Goal: Use online tool/utility: Utilize a website feature to perform a specific function

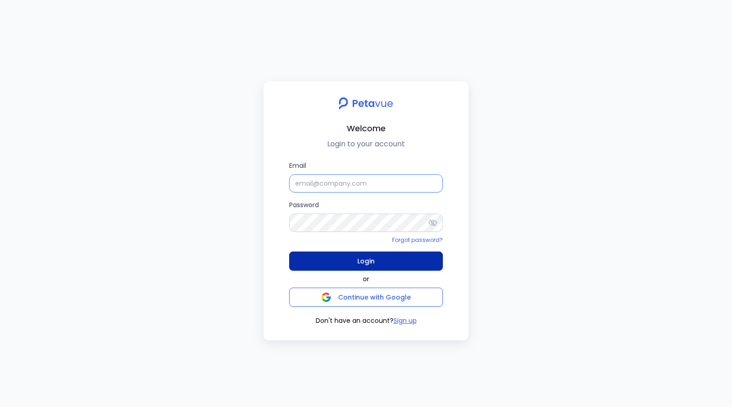
type input "[EMAIL_ADDRESS][DOMAIN_NAME]"
click at [358, 260] on span "Login" at bounding box center [365, 261] width 17 height 13
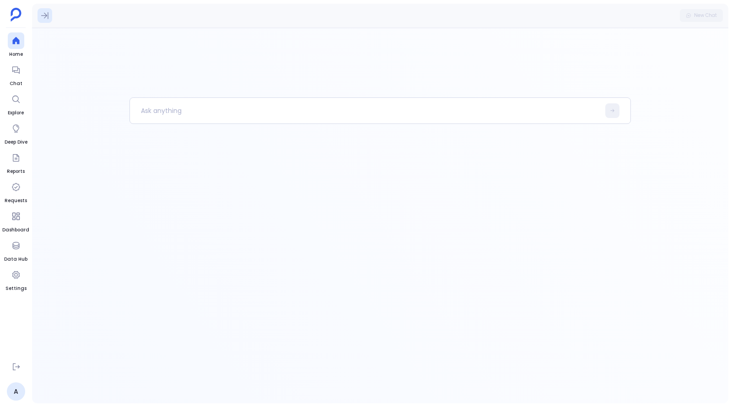
click at [46, 18] on icon at bounding box center [44, 15] width 9 height 9
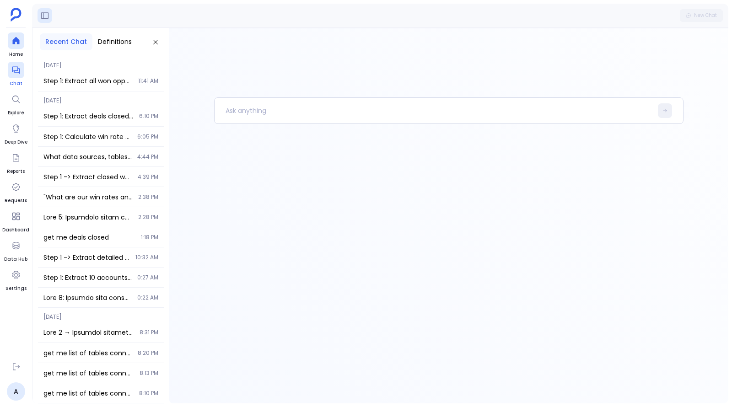
click at [12, 81] on span "Chat" at bounding box center [16, 83] width 16 height 7
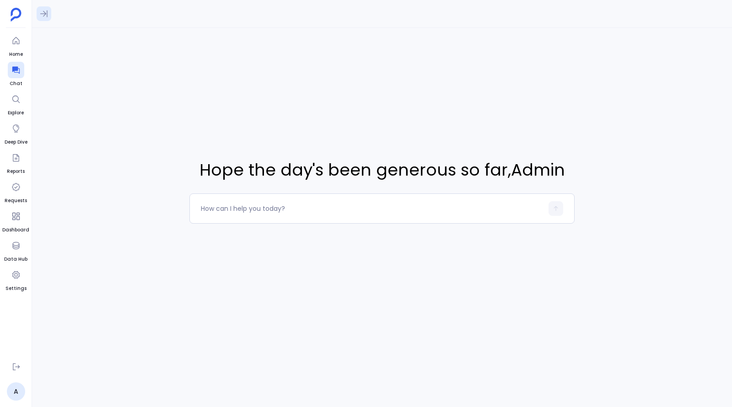
click at [48, 11] on icon at bounding box center [43, 13] width 9 height 9
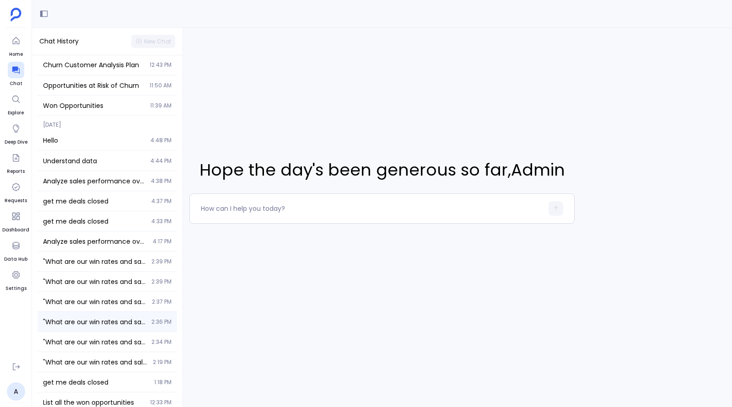
scroll to position [13, 0]
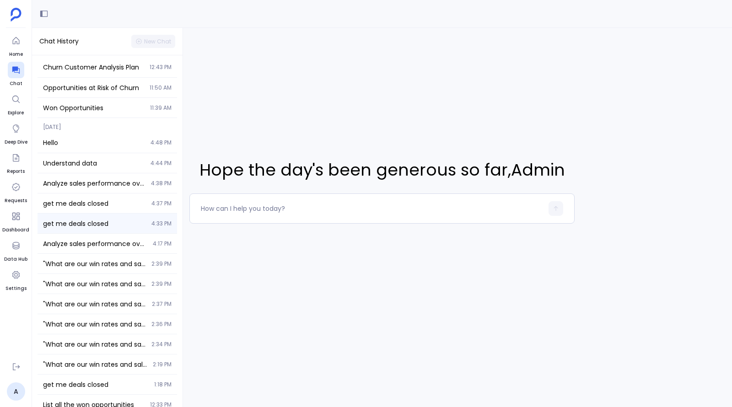
click at [100, 220] on span "get me deals closed" at bounding box center [94, 223] width 103 height 9
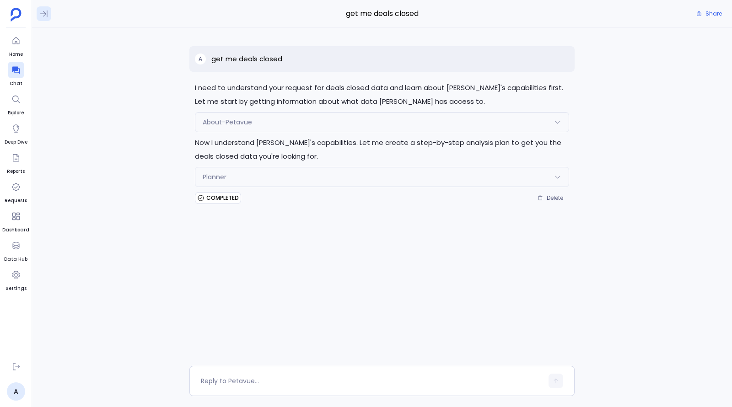
click at [44, 15] on icon at bounding box center [43, 14] width 7 height 7
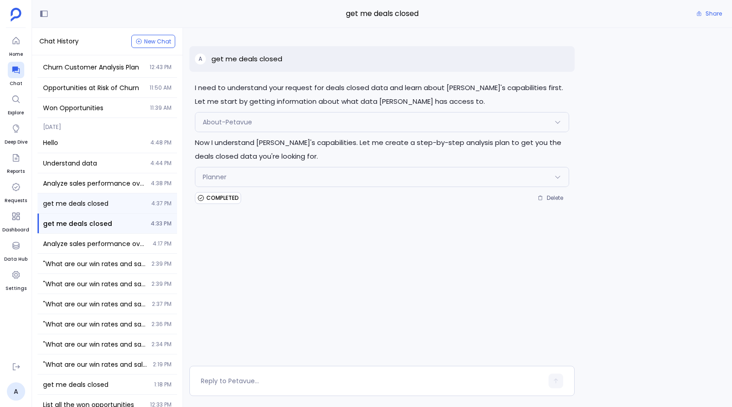
click at [100, 198] on div "get me deals closed 4:37 PM" at bounding box center [108, 203] width 140 height 20
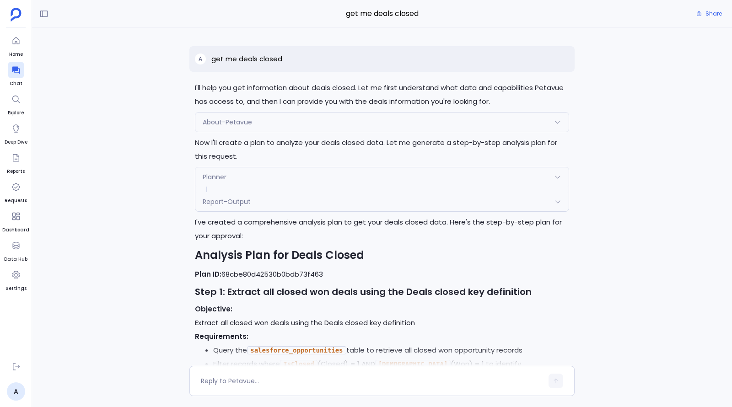
click at [294, 121] on div "About-Petavue" at bounding box center [381, 122] width 373 height 19
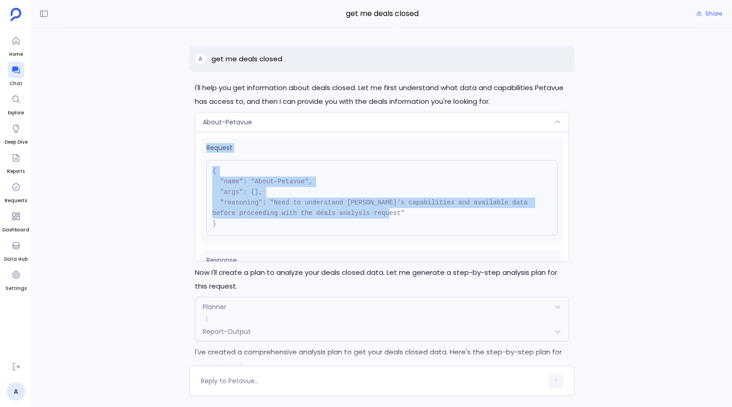
drag, startPoint x: 206, startPoint y: 145, endPoint x: 237, endPoint y: 227, distance: 87.4
click at [237, 227] on div "Request { "name": "About-Petavue", "args": {}, "reasoning": "Need to understand…" at bounding box center [382, 191] width 362 height 107
click at [232, 220] on pre "{ "name": "About-Petavue", "args": {}, "reasoning": "Need to understand [PERSON…" at bounding box center [381, 197] width 351 height 75
drag, startPoint x: 211, startPoint y: 167, endPoint x: 236, endPoint y: 220, distance: 58.5
click at [236, 220] on pre "{ "name": "About-Petavue", "args": {}, "reasoning": "Need to understand [PERSON…" at bounding box center [381, 197] width 351 height 75
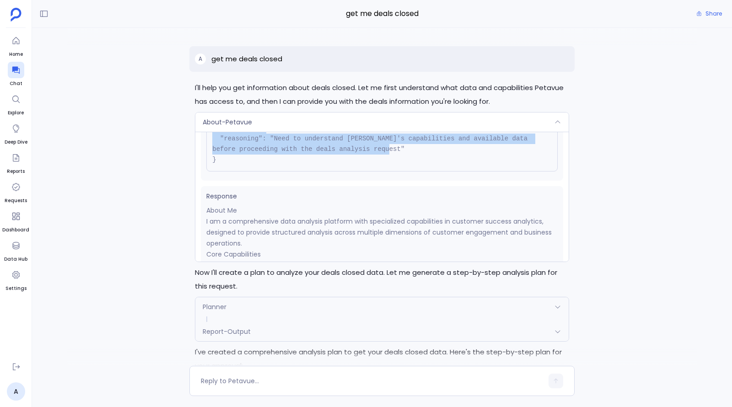
scroll to position [67, 0]
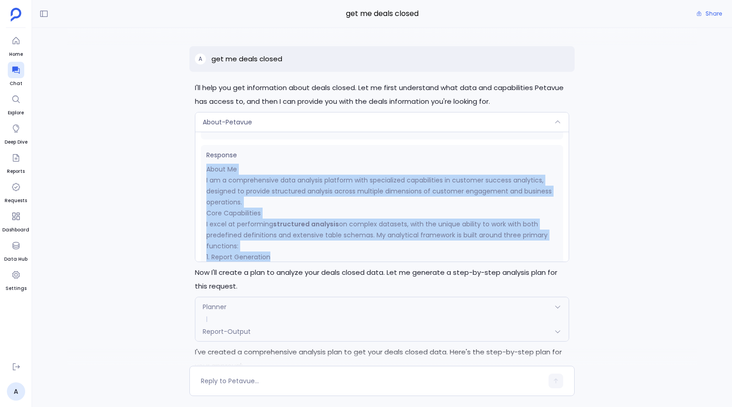
drag, startPoint x: 205, startPoint y: 207, endPoint x: 280, endPoint y: 260, distance: 91.9
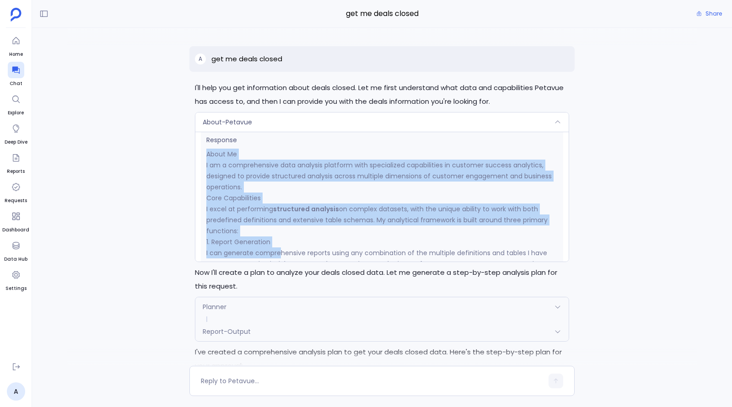
click at [279, 233] on p "I excel at performing structured analysis on complex datasets, with the unique …" at bounding box center [381, 220] width 351 height 33
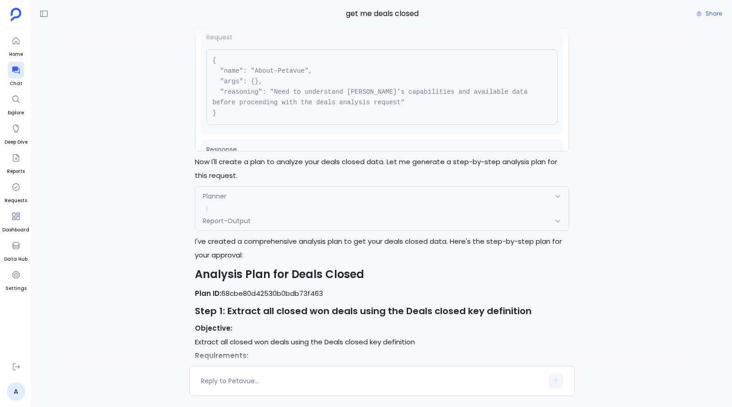
scroll to position [113, 0]
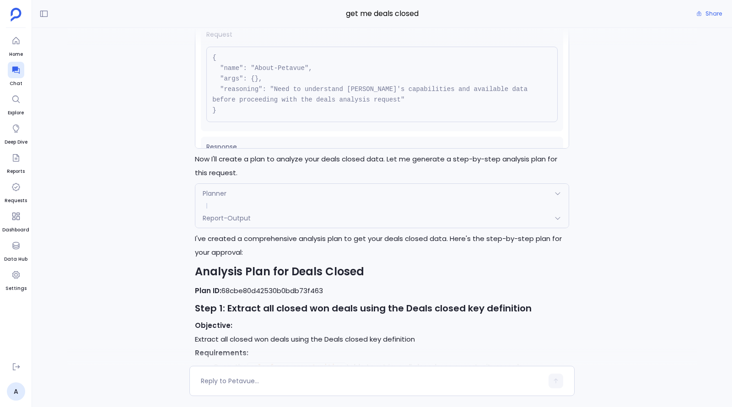
click at [345, 190] on div "Planner" at bounding box center [381, 193] width 373 height 19
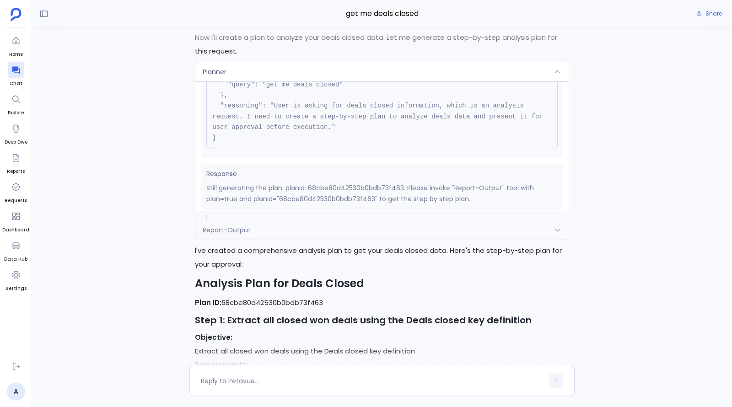
scroll to position [71, 0]
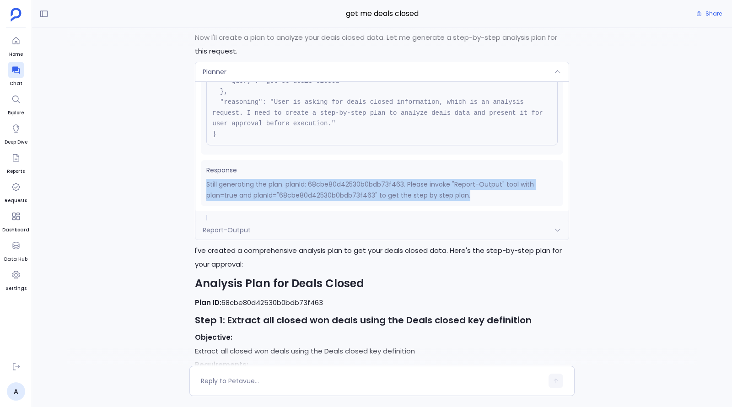
drag, startPoint x: 207, startPoint y: 181, endPoint x: 476, endPoint y: 196, distance: 269.4
click at [476, 196] on p "Still generating the plan. planId: 68cbe80d42530b0bdb73f463. Please invoke "Rep…" at bounding box center [381, 190] width 351 height 22
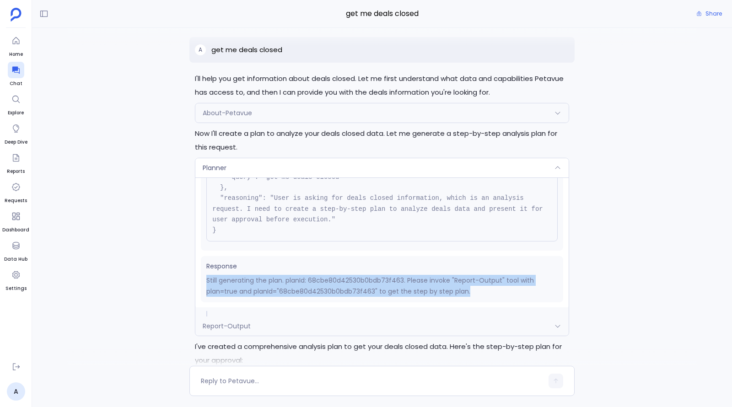
scroll to position [0, 0]
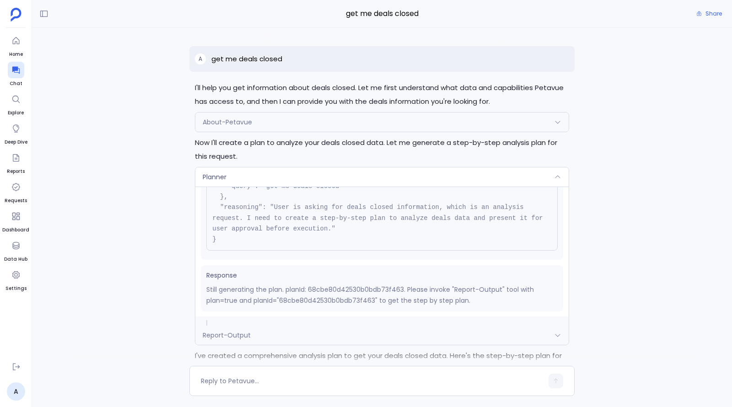
click at [554, 176] on icon at bounding box center [557, 176] width 7 height 7
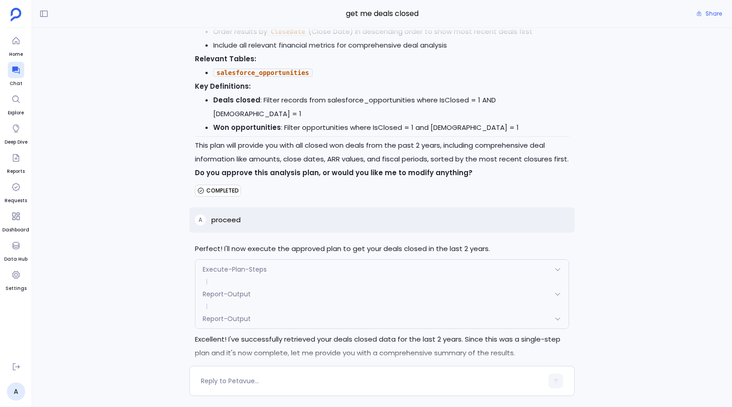
scroll to position [1177, 0]
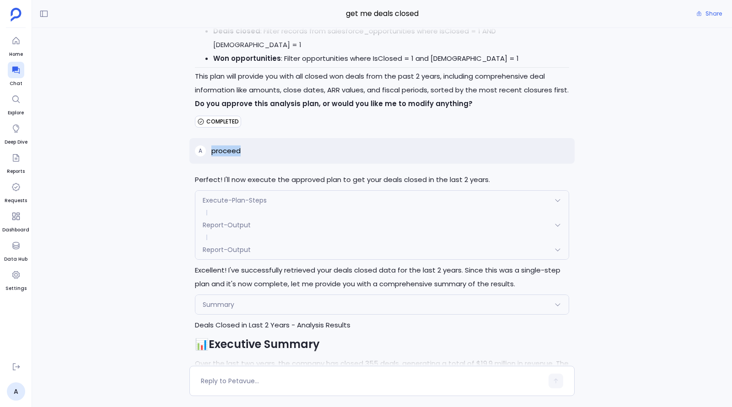
drag, startPoint x: 213, startPoint y: 135, endPoint x: 254, endPoint y: 135, distance: 41.2
click at [254, 138] on div "A proceed" at bounding box center [381, 151] width 385 height 26
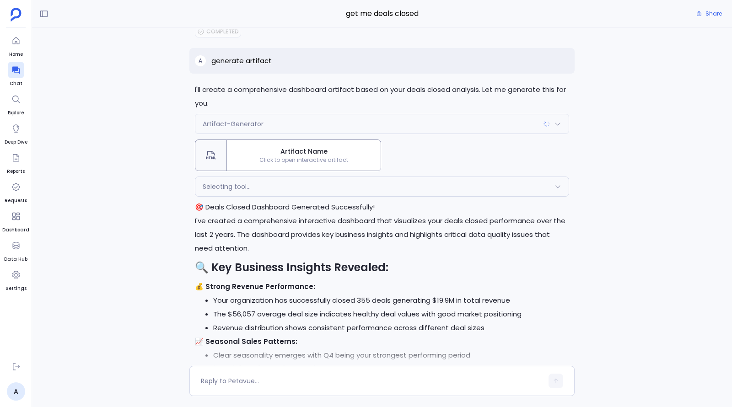
scroll to position [1932, 0]
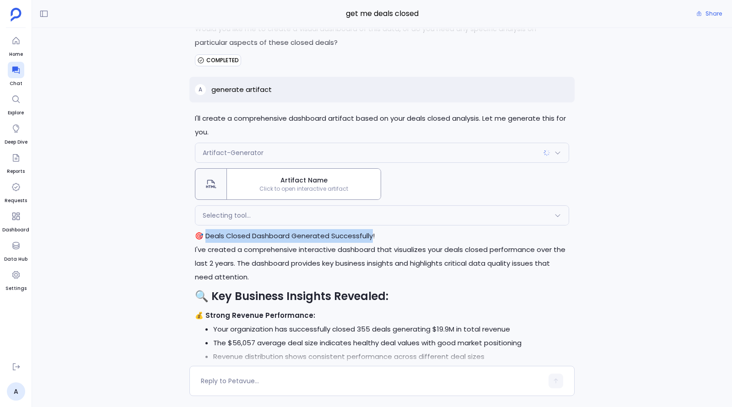
drag, startPoint x: 203, startPoint y: 215, endPoint x: 370, endPoint y: 220, distance: 167.0
click at [370, 229] on h1 "🎯 Deals Closed Dashboard Generated Successfully!" at bounding box center [382, 236] width 374 height 14
copy h1 "eals Closed Dashboard Generated Successfully!"
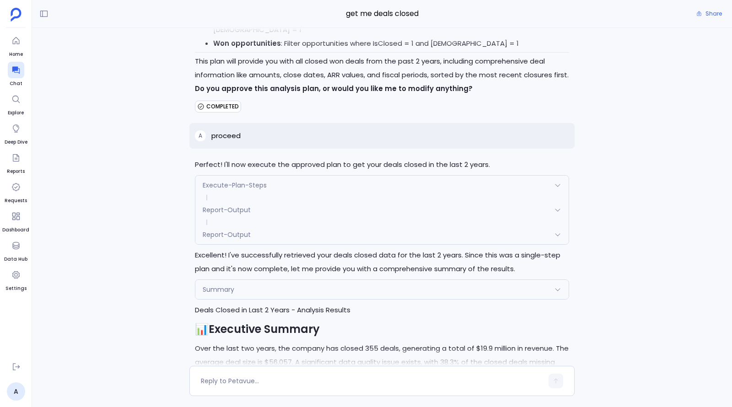
scroll to position [1192, 0]
click at [288, 176] on div "Execute-Plan-Steps" at bounding box center [381, 185] width 373 height 19
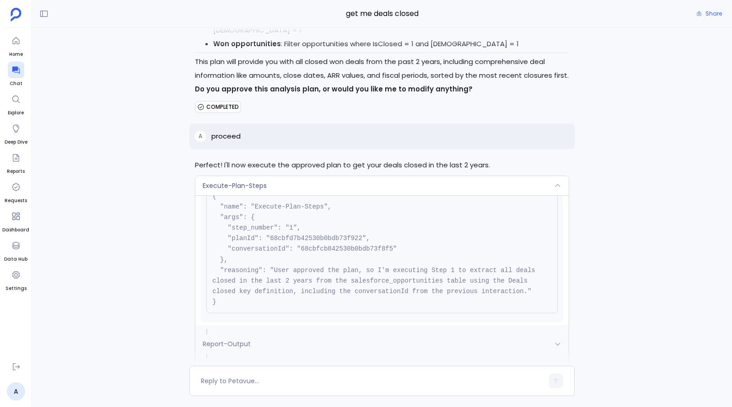
scroll to position [22, 0]
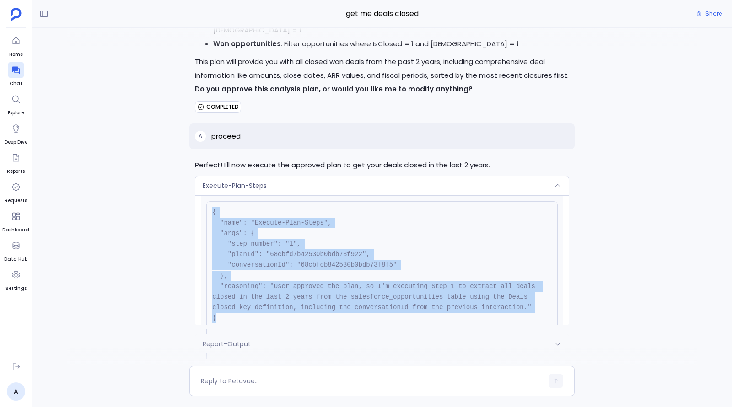
drag, startPoint x: 211, startPoint y: 194, endPoint x: 228, endPoint y: 299, distance: 106.0
click at [228, 299] on pre "{ "name": "Execute-Plan-Steps", "args": { "step_number": "1", "planId": "68cbfd…" at bounding box center [381, 265] width 351 height 128
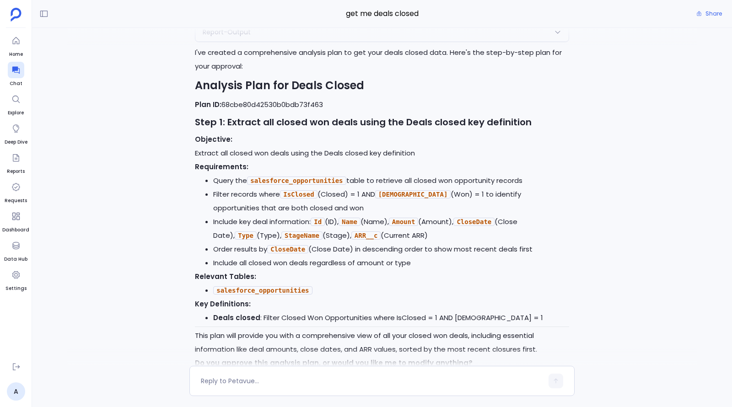
scroll to position [94, 0]
